Goal: Find specific page/section: Find specific page/section

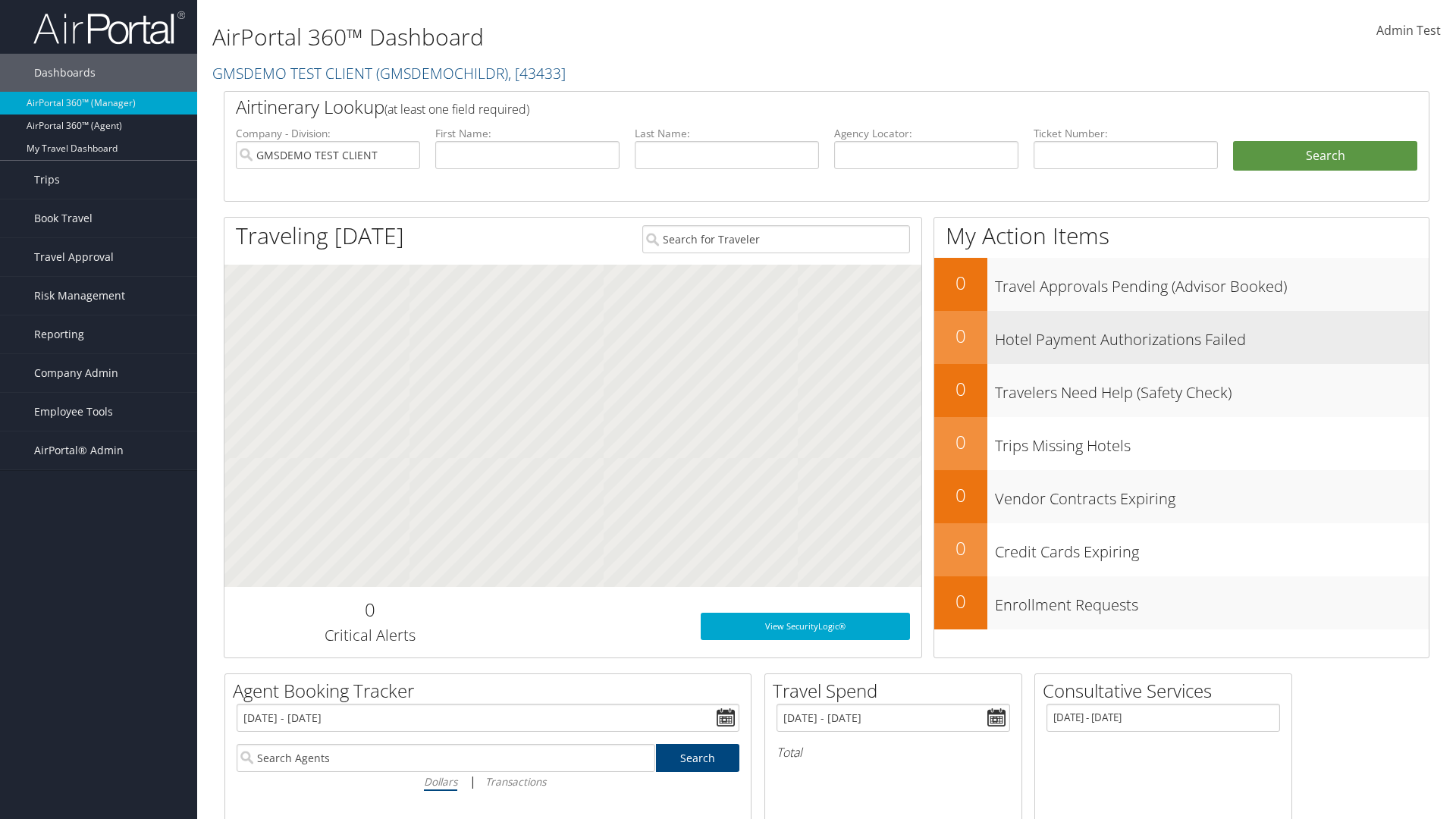
click at [1212, 335] on h3 "Hotel Payment Authorizations Failed" at bounding box center [1212, 336] width 434 height 29
